Goal: Task Accomplishment & Management: Use online tool/utility

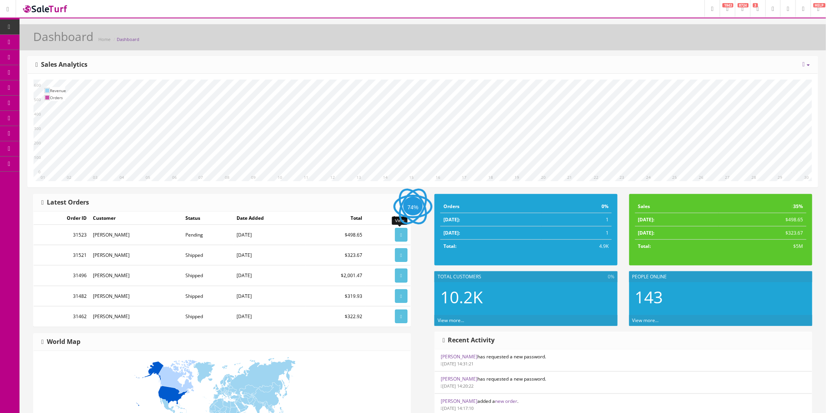
click at [397, 238] on link at bounding box center [401, 235] width 12 height 14
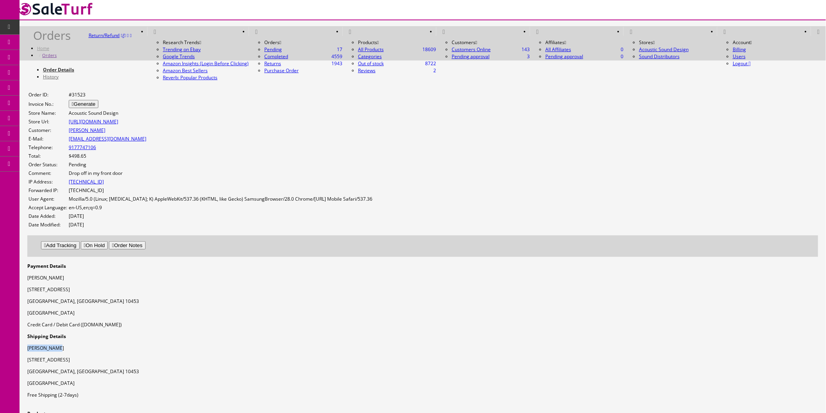
drag, startPoint x: 602, startPoint y: 157, endPoint x: 573, endPoint y: 157, distance: 29.3
click at [573, 345] on p "Raul Arcelay" at bounding box center [422, 348] width 791 height 7
copy p "Raul Arcelay"
drag, startPoint x: 613, startPoint y: 165, endPoint x: 574, endPoint y: 166, distance: 39.4
click at [574, 356] on p "1571undercliff ave apt 118" at bounding box center [422, 359] width 791 height 7
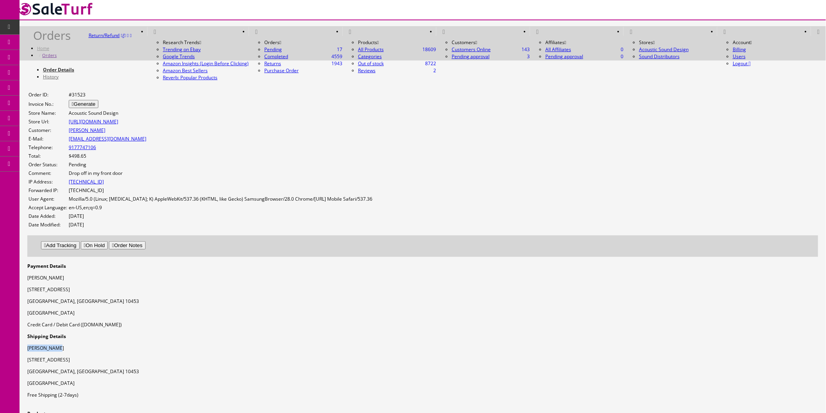
copy p "1571undercliff ave"
drag, startPoint x: 641, startPoint y: 163, endPoint x: 615, endPoint y: 166, distance: 25.9
click at [615, 356] on p "1571undercliff ave apt 118" at bounding box center [422, 359] width 791 height 7
copy p "apt 118"
drag, startPoint x: 615, startPoint y: 174, endPoint x: 596, endPoint y: 174, distance: 19.1
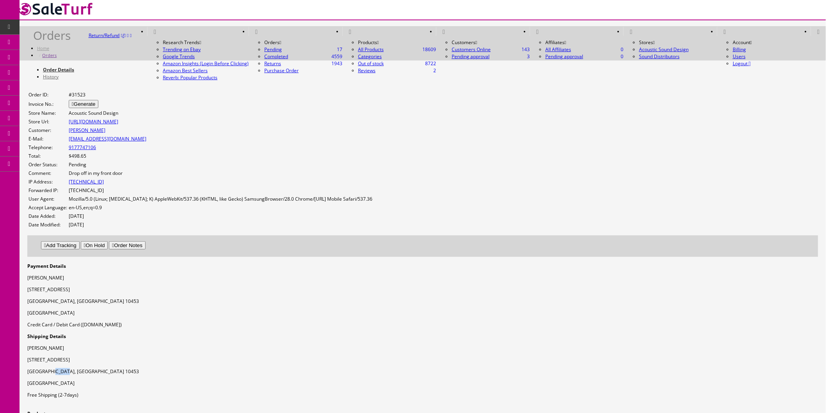
click at [596, 368] on p "Bronx, NY 10453" at bounding box center [422, 371] width 791 height 7
copy p "10453"
drag, startPoint x: 107, startPoint y: 176, endPoint x: 82, endPoint y: 176, distance: 24.6
click at [82, 151] on td "9177747106" at bounding box center [220, 148] width 304 height 8
copy link "9177747106"
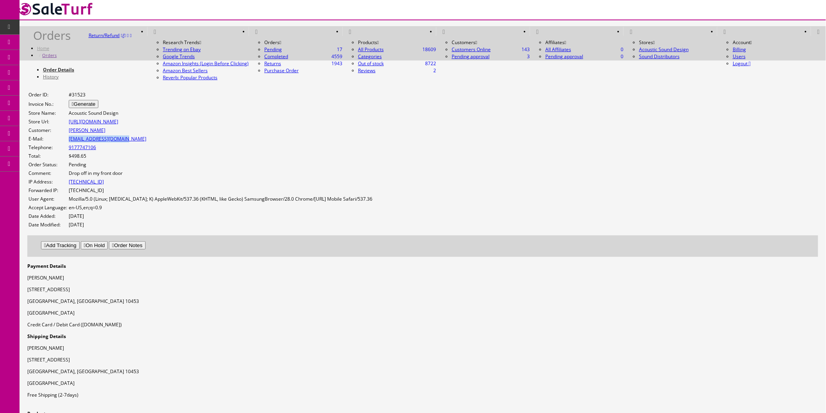
drag, startPoint x: 141, startPoint y: 165, endPoint x: 83, endPoint y: 164, distance: 58.6
click at [83, 143] on td "arcelayraul8@gmail.com" at bounding box center [220, 139] width 304 height 8
copy link "arcelayraul8@gmail.com"
drag, startPoint x: 337, startPoint y: 108, endPoint x: 650, endPoint y: 110, distance: 313.5
click at [80, 241] on button "Add Tracking" at bounding box center [60, 245] width 39 height 8
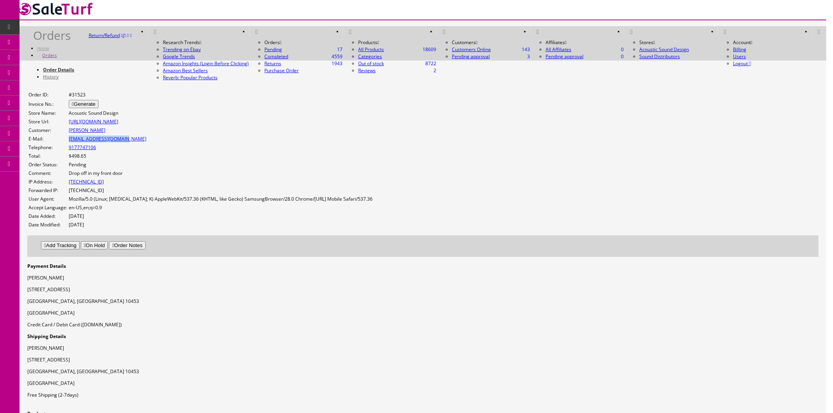
type input "UPS"
type input "1Z863E834256515531"
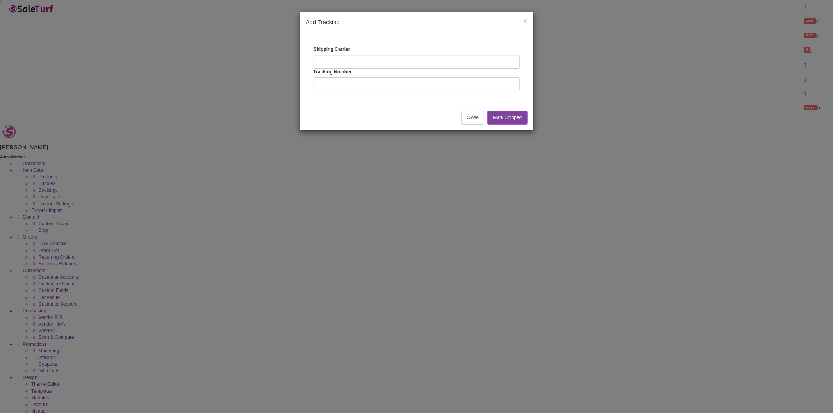
drag, startPoint x: 369, startPoint y: 63, endPoint x: 369, endPoint y: 69, distance: 5.5
click at [369, 63] on input "text" at bounding box center [416, 62] width 206 height 14
type input "UPS"
click at [368, 86] on input "text" at bounding box center [416, 84] width 206 height 14
type input "1Z863E834255811721"
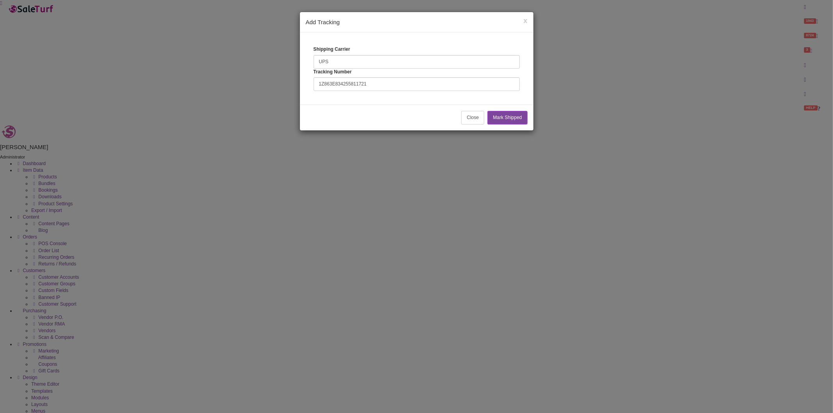
click at [487, 112] on button "Mark Shipped" at bounding box center [507, 118] width 40 height 14
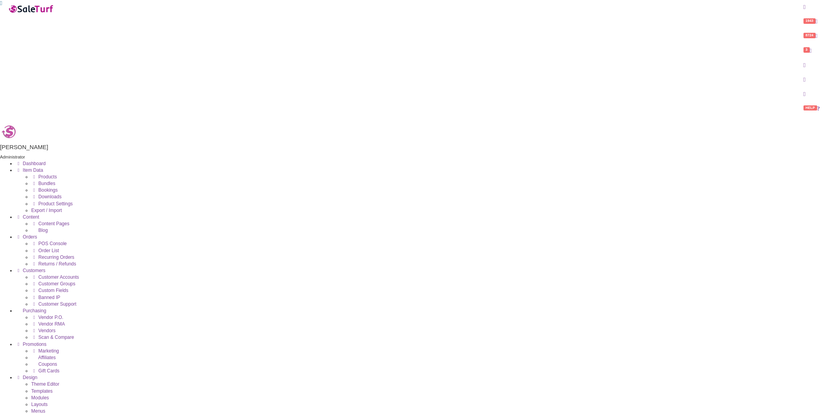
click at [51, 248] on link "Order List" at bounding box center [45, 250] width 28 height 5
